Goal: Information Seeking & Learning: Learn about a topic

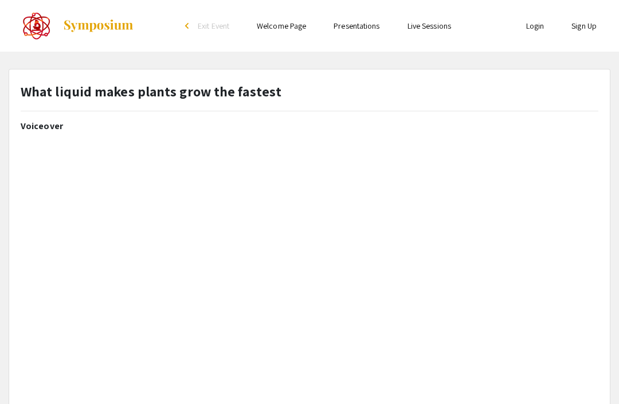
select select "custom"
type input "0"
select select "custom"
type input "0"
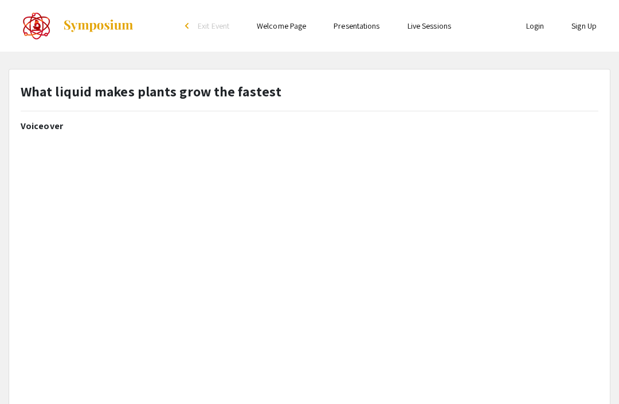
select select "auto"
type input "1"
select select "auto"
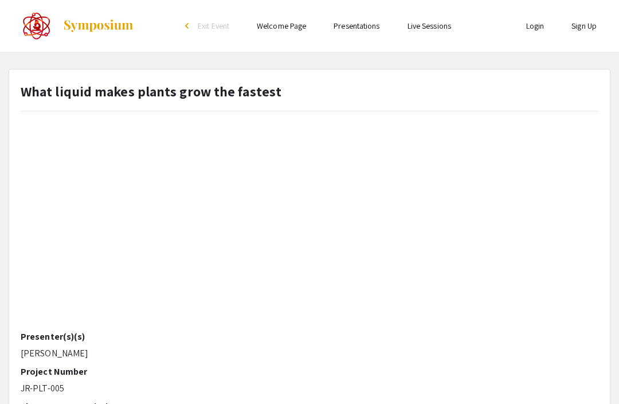
scroll to position [210, 0]
